Goal: Transaction & Acquisition: Purchase product/service

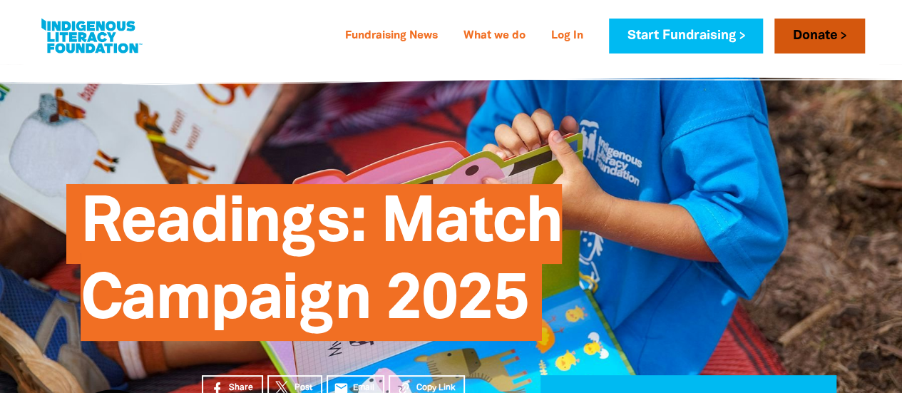
click at [824, 33] on link "Donate" at bounding box center [819, 36] width 90 height 35
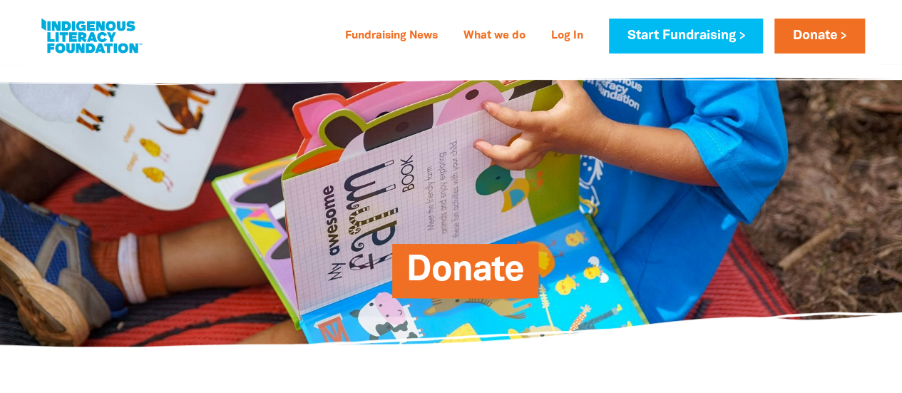
click at [453, 279] on span "Donate" at bounding box center [465, 275] width 118 height 43
click at [831, 38] on link "Donate" at bounding box center [819, 36] width 90 height 35
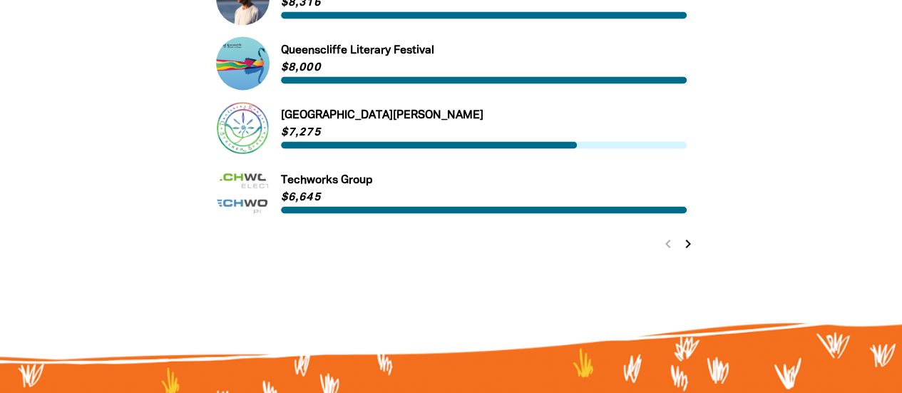
scroll to position [1011, 0]
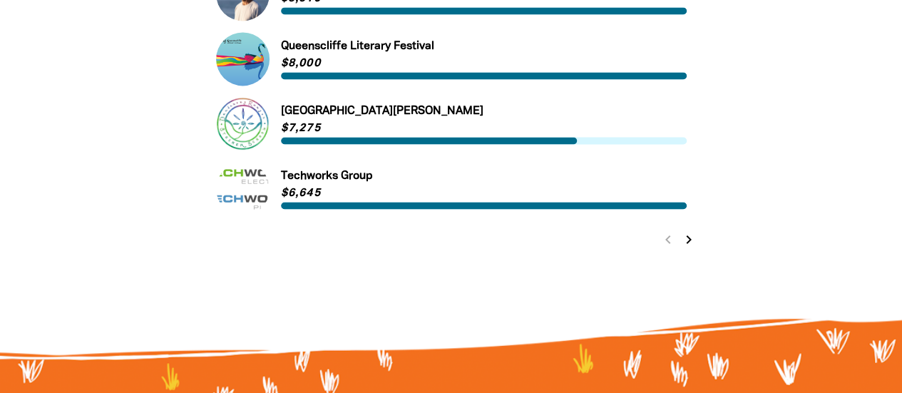
click at [691, 244] on icon "chevron_right" at bounding box center [688, 239] width 17 height 17
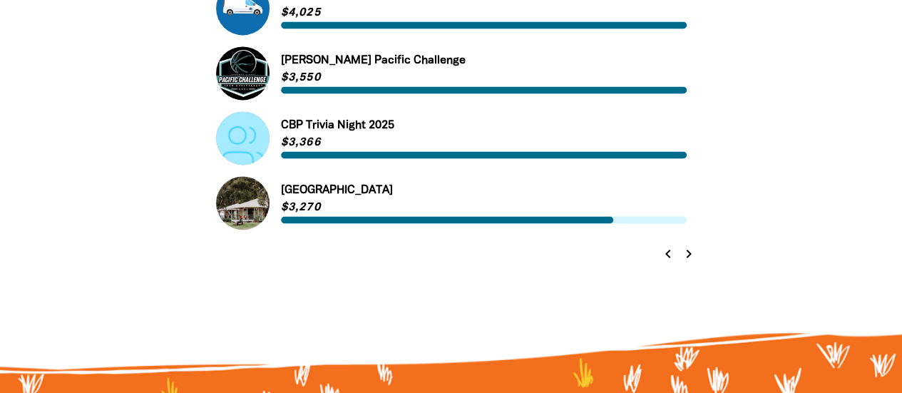
scroll to position [975, 0]
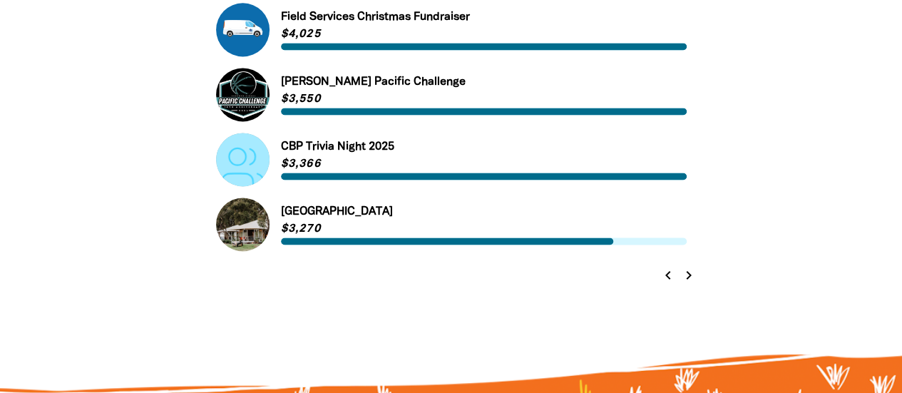
click at [689, 277] on icon "chevron_right" at bounding box center [688, 275] width 17 height 17
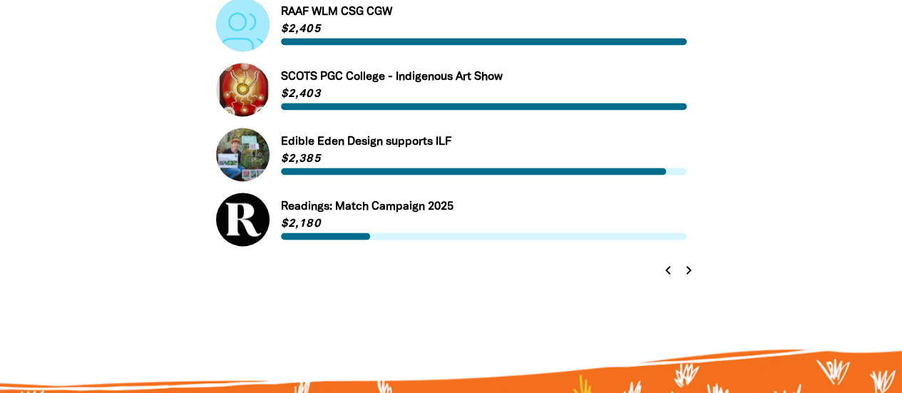
scroll to position [987, 0]
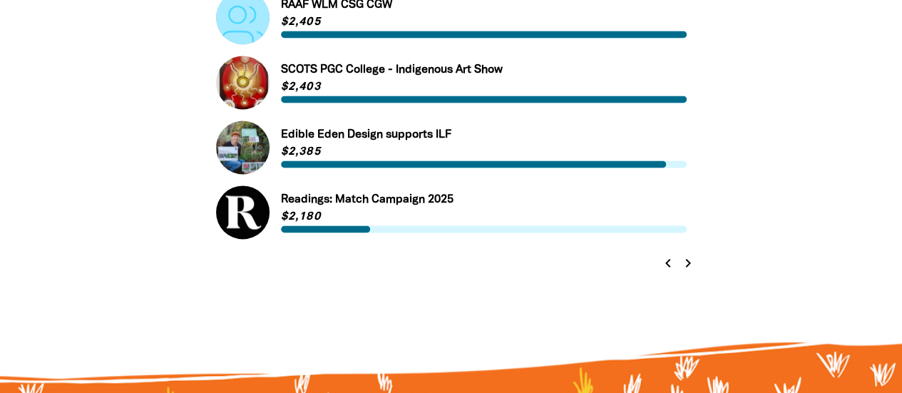
click at [342, 207] on link "Link to Readings: Match Campaign 2025" at bounding box center [451, 211] width 470 height 53
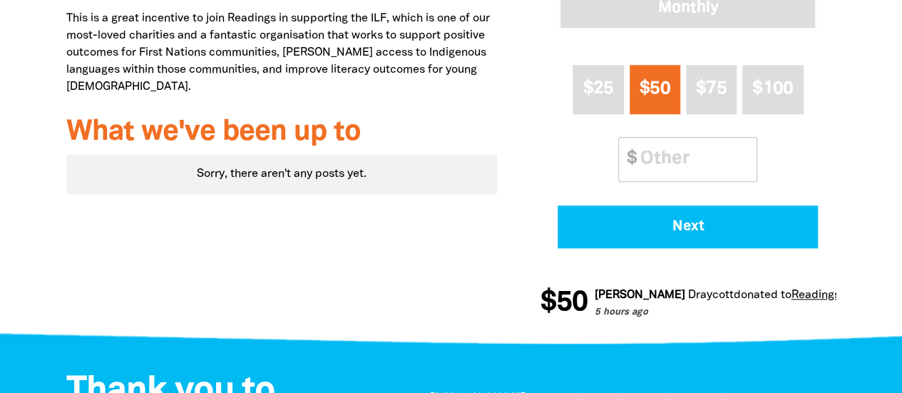
scroll to position [682, 0]
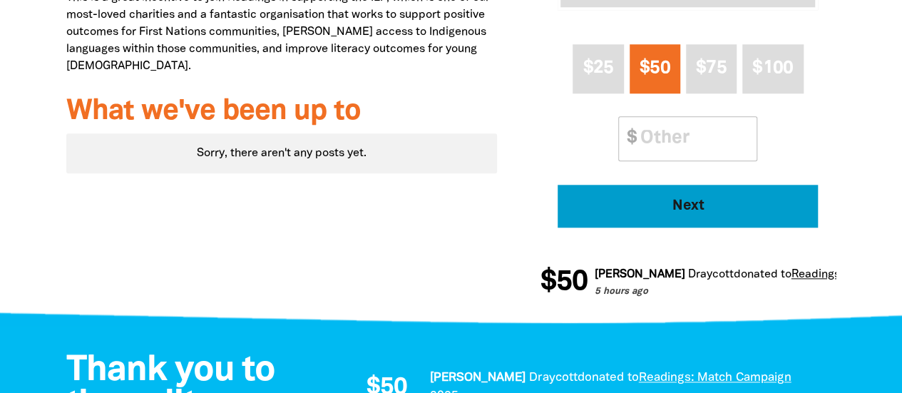
click at [691, 206] on span "Next" at bounding box center [687, 206] width 221 height 14
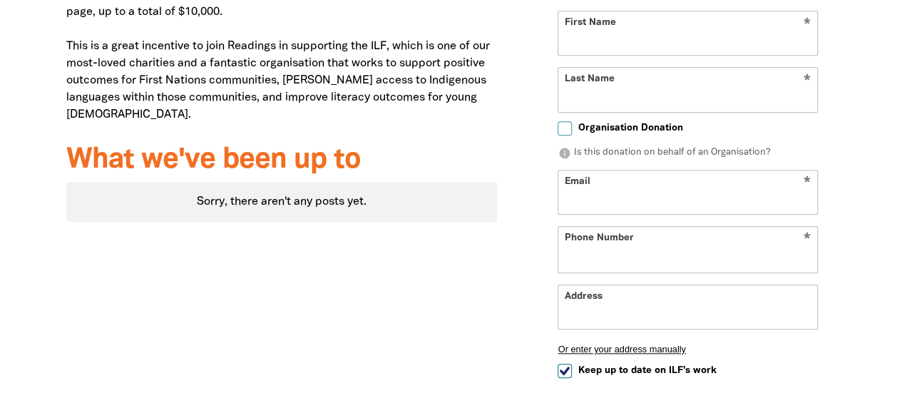
select select "AU"
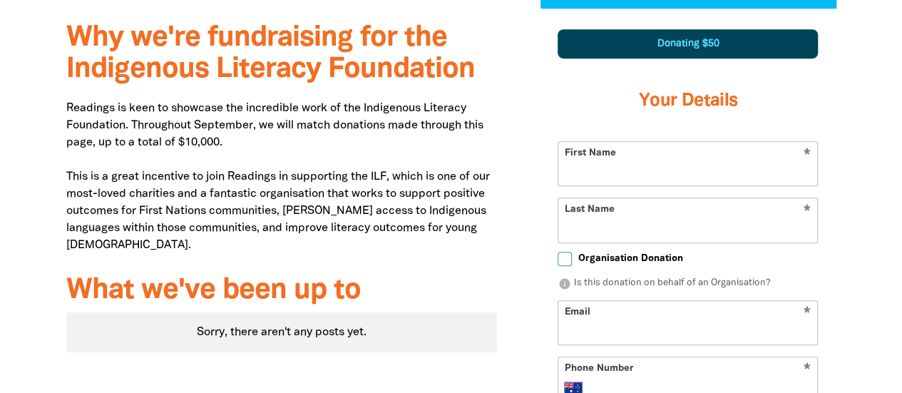
click at [616, 168] on input "First Name" at bounding box center [687, 163] width 259 height 43
type input "[PERSON_NAME]"
click at [564, 224] on input "Last Name" at bounding box center [687, 219] width 259 height 43
type input "Kiddell"
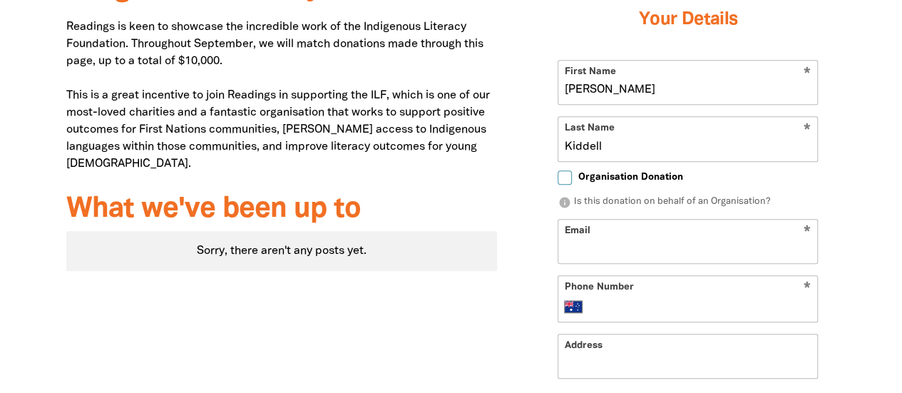
scroll to position [668, 0]
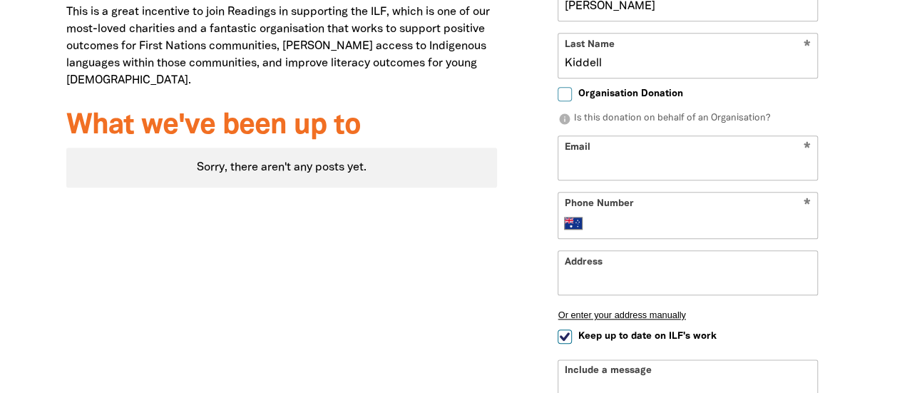
click at [573, 165] on input "Email" at bounding box center [687, 157] width 259 height 43
type input "[EMAIL_ADDRESS][DOMAIN_NAME]"
click at [606, 222] on input "Phone Number" at bounding box center [702, 223] width 218 height 17
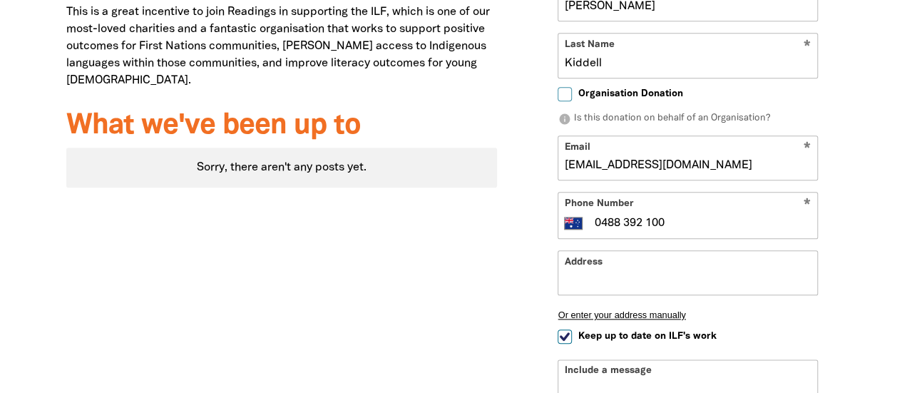
type input "0488 392 100"
click at [577, 270] on input "Address" at bounding box center [687, 272] width 259 height 43
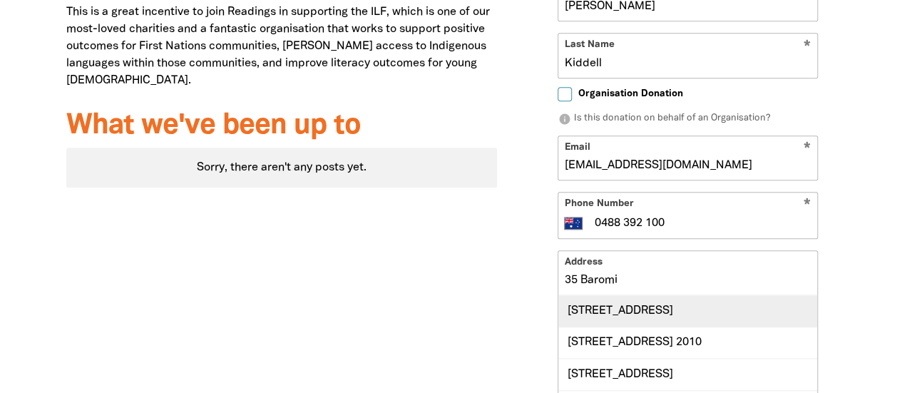
click at [666, 316] on div "[STREET_ADDRESS]" at bounding box center [687, 310] width 259 height 31
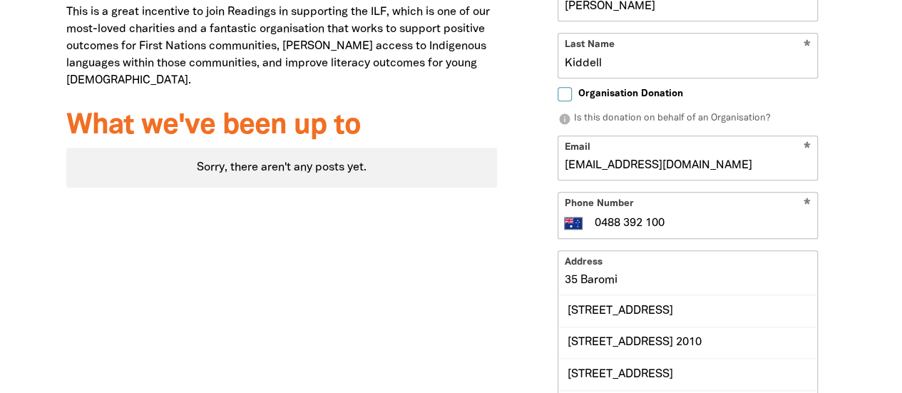
type input "[STREET_ADDRESS]"
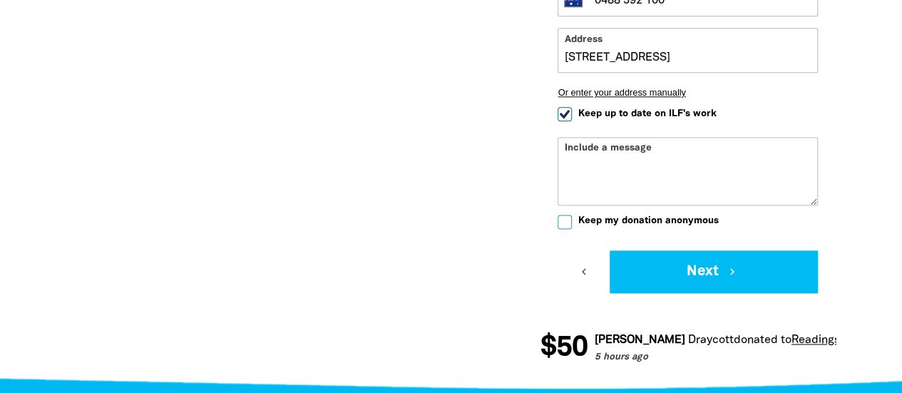
scroll to position [913, 0]
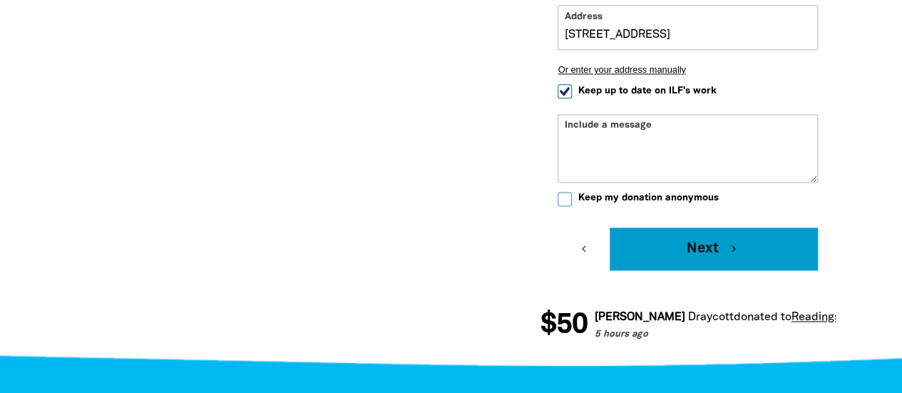
click at [713, 249] on button "Next chevron_right" at bounding box center [713, 248] width 208 height 43
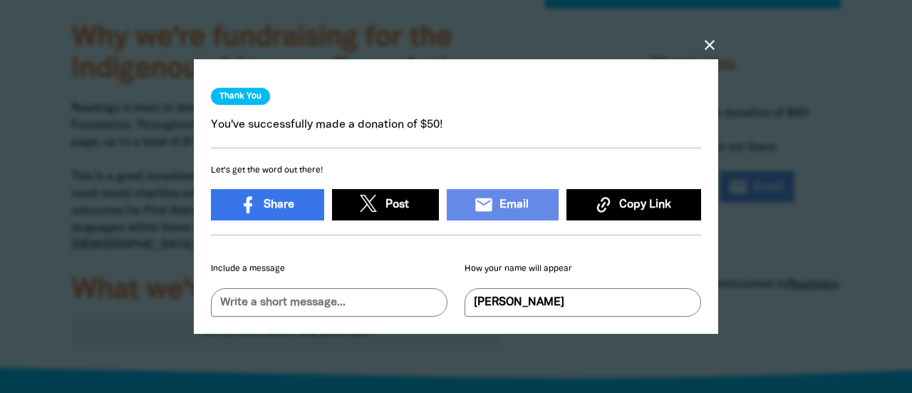
scroll to position [9, 0]
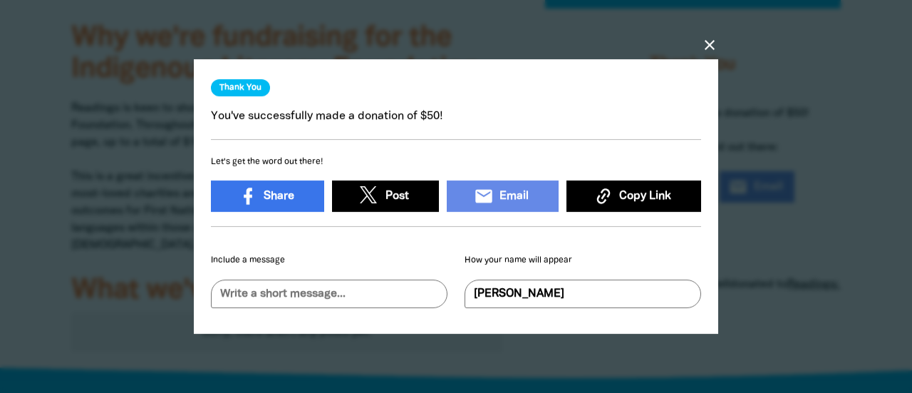
click at [623, 193] on span "Copy Link" at bounding box center [645, 195] width 52 height 17
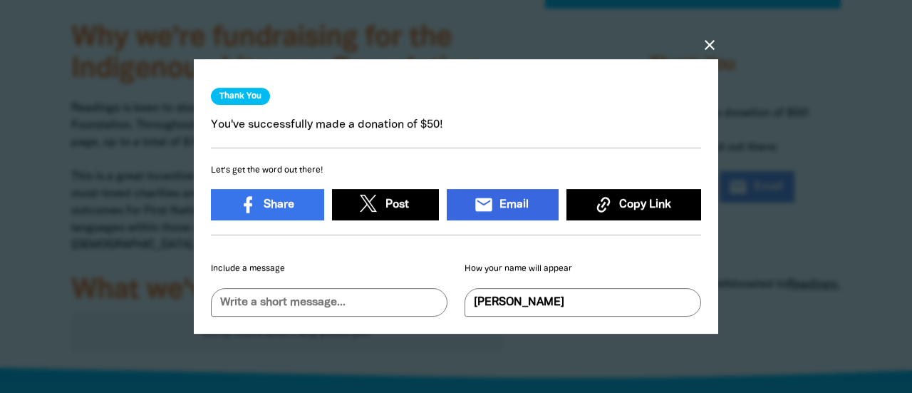
click at [476, 205] on icon "email" at bounding box center [484, 205] width 20 height 20
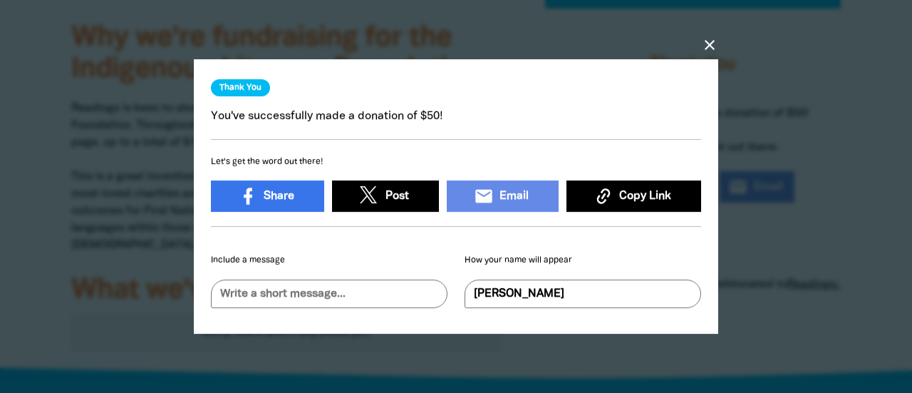
scroll to position [7, 0]
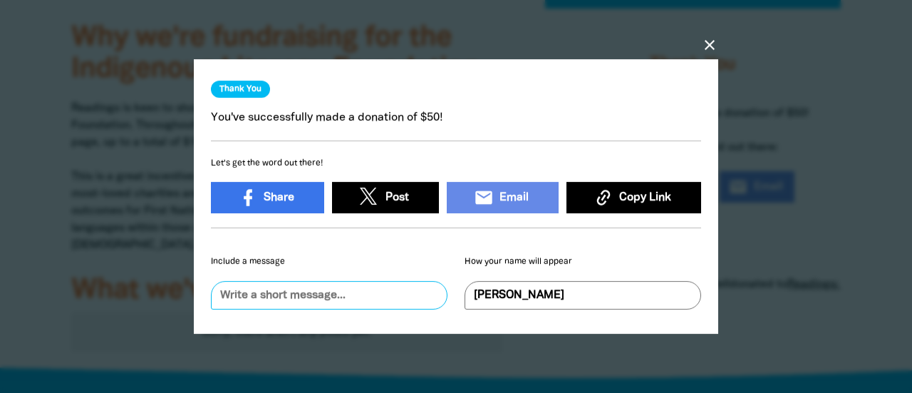
click at [226, 286] on input "text" at bounding box center [329, 295] width 237 height 29
type input "Thought you might be interested in Supporting [DEMOGRAPHIC_DATA] Literacy"
click at [419, 282] on button "keyboard_return Send" at bounding box center [428, 295] width 38 height 29
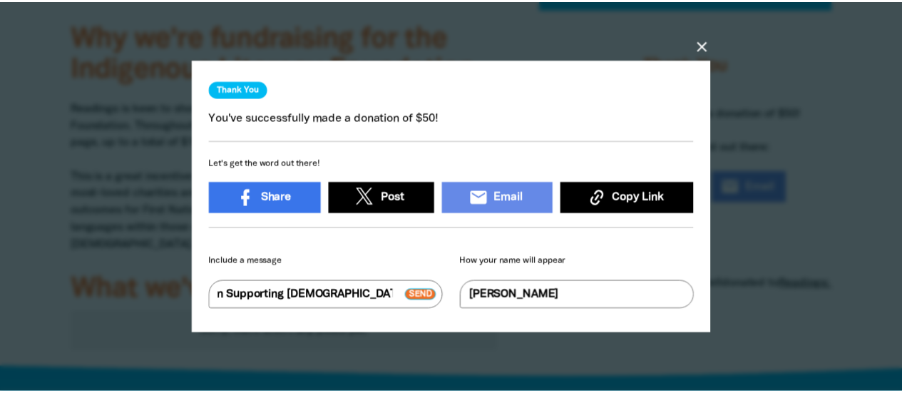
scroll to position [0, 0]
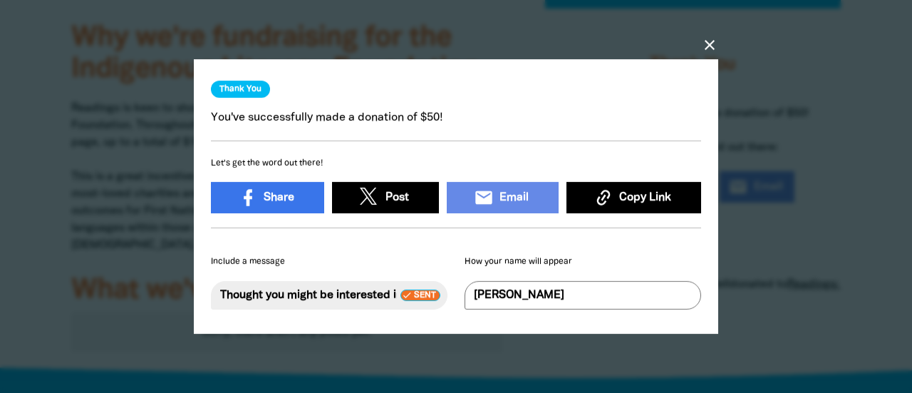
click at [705, 43] on icon "close" at bounding box center [709, 44] width 17 height 17
